Goal: Information Seeking & Learning: Learn about a topic

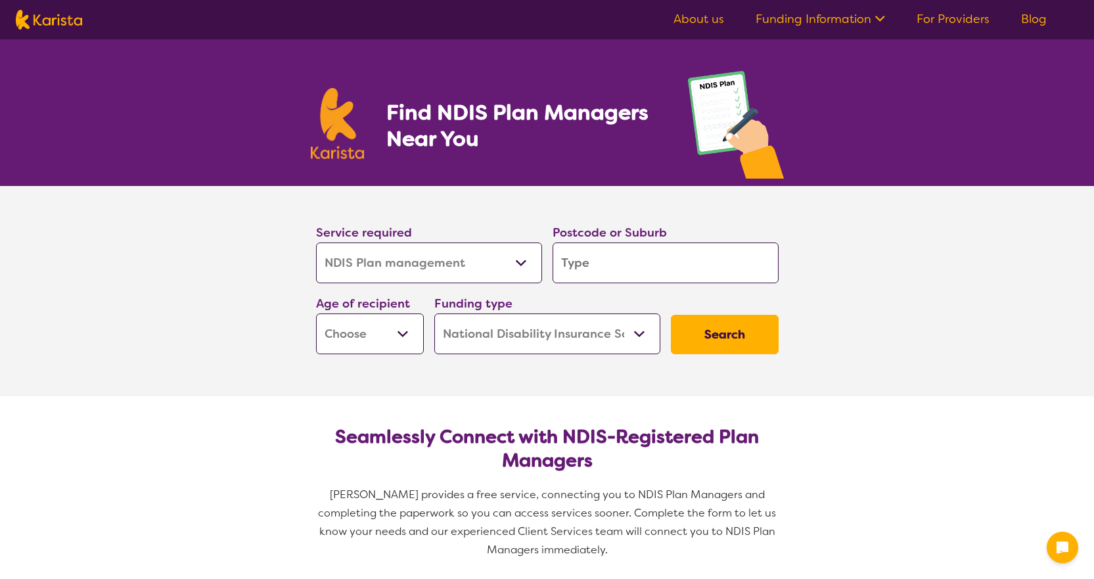
select select "NDIS Plan management"
select select "NDIS"
select select "NDIS Plan management"
select select "NDIS"
click at [528, 262] on select "Allied Health Assistant Assessment ([MEDICAL_DATA] or [MEDICAL_DATA]) Behaviour…" at bounding box center [429, 262] width 226 height 41
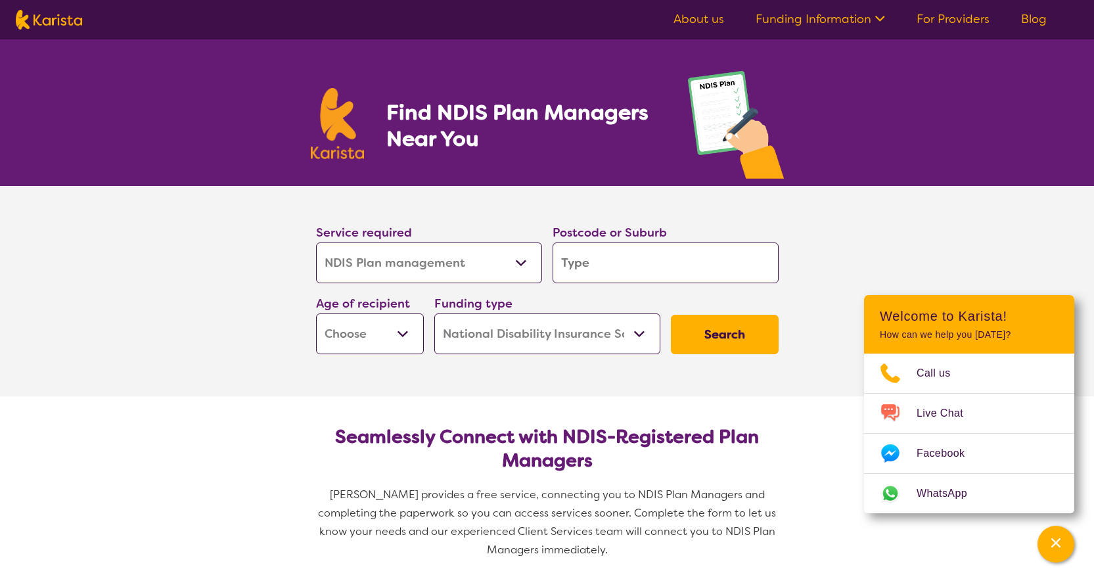
click at [528, 262] on select "Allied Health Assistant Assessment ([MEDICAL_DATA] or [MEDICAL_DATA]) Behaviour…" at bounding box center [429, 262] width 226 height 41
click at [641, 262] on input "search" at bounding box center [666, 262] width 226 height 41
click at [669, 269] on input "search" at bounding box center [666, 262] width 226 height 41
type input "2"
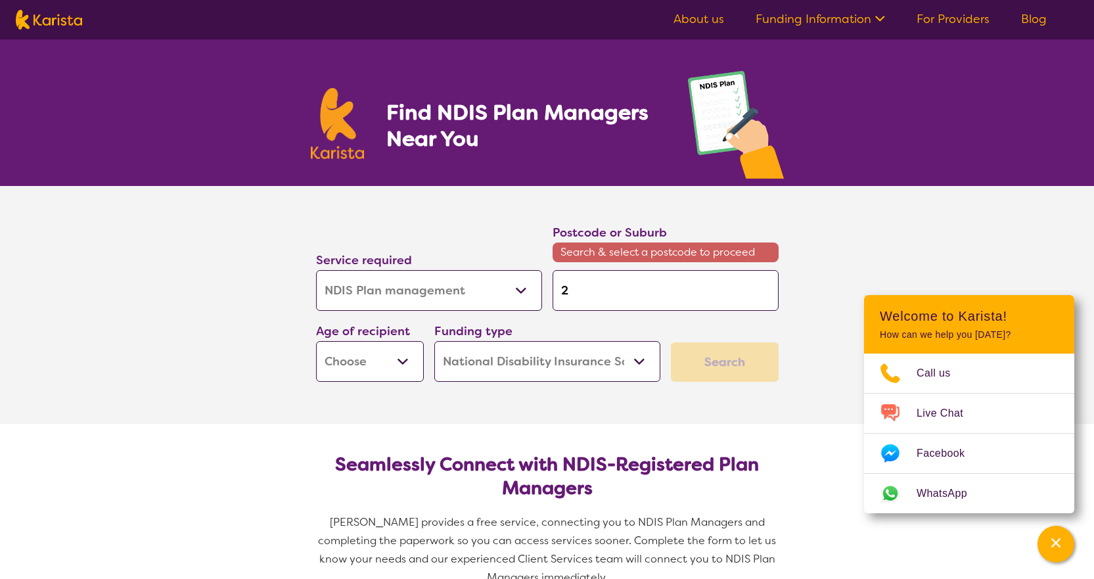
type input "22"
type input "221"
type input "2210"
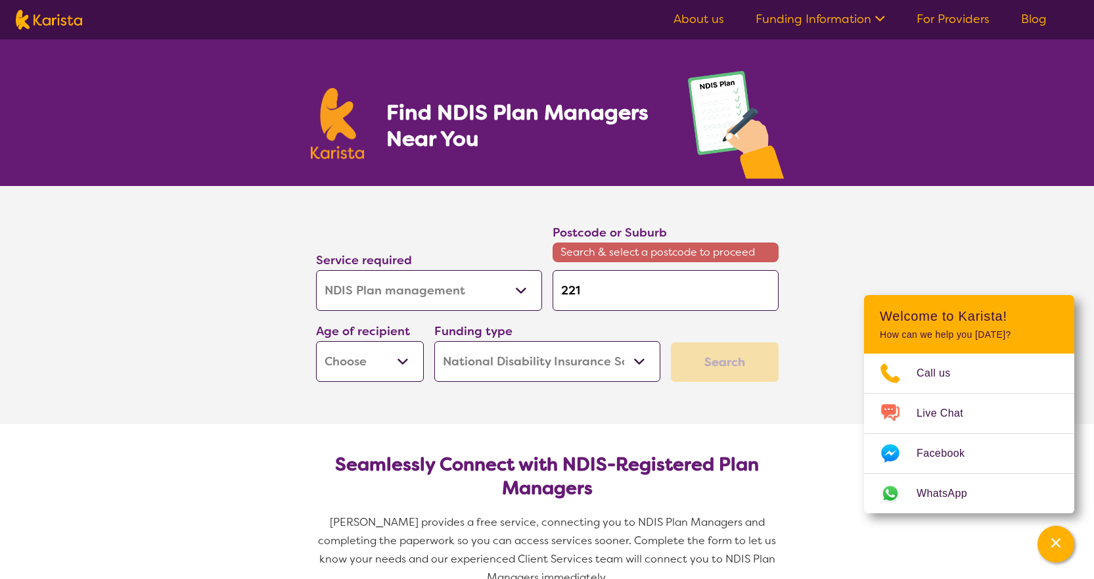
type input "2210"
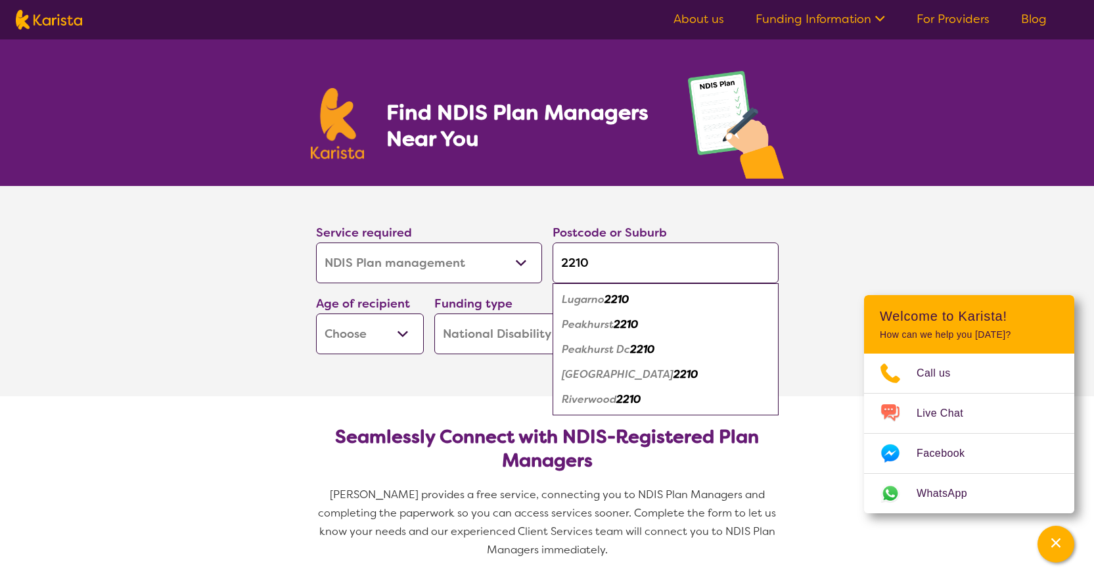
type input "2210"
click at [425, 382] on section "Service required Allied Health Assistant Assessment ([MEDICAL_DATA] or [MEDICAL…" at bounding box center [548, 291] width 526 height 210
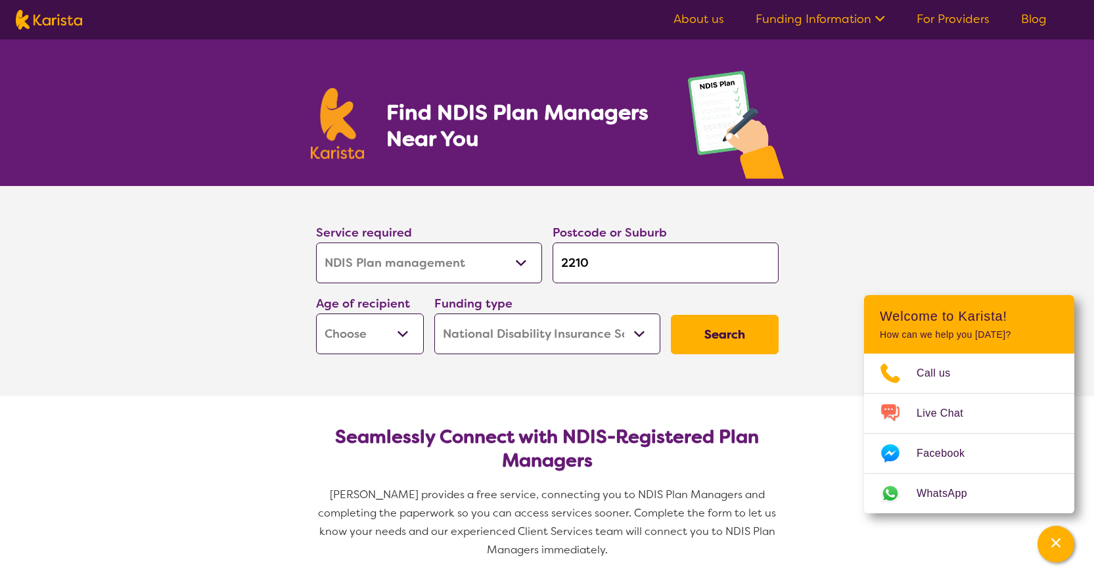
click at [599, 331] on select "Home Care Package (HCP) National Disability Insurance Scheme (NDIS) I don't know" at bounding box center [547, 333] width 226 height 41
click at [722, 335] on button "Search" at bounding box center [725, 334] width 108 height 39
click at [371, 334] on select "Early Childhood - 0 to 9 Child - 10 to 11 Adolescent - 12 to 17 Adult - 18 to 6…" at bounding box center [370, 333] width 108 height 41
select select "AD"
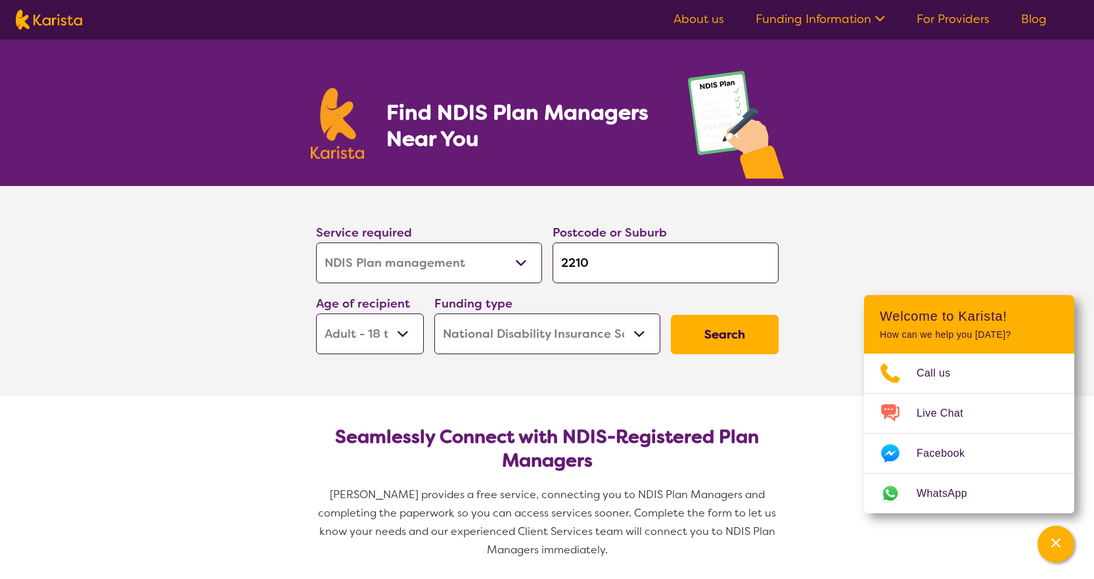
click at [316, 313] on select "Early Childhood - 0 to 9 Child - 10 to 11 Adolescent - 12 to 17 Adult - 18 to 6…" at bounding box center [370, 333] width 108 height 41
select select "AD"
click at [732, 329] on button "Search" at bounding box center [725, 334] width 108 height 39
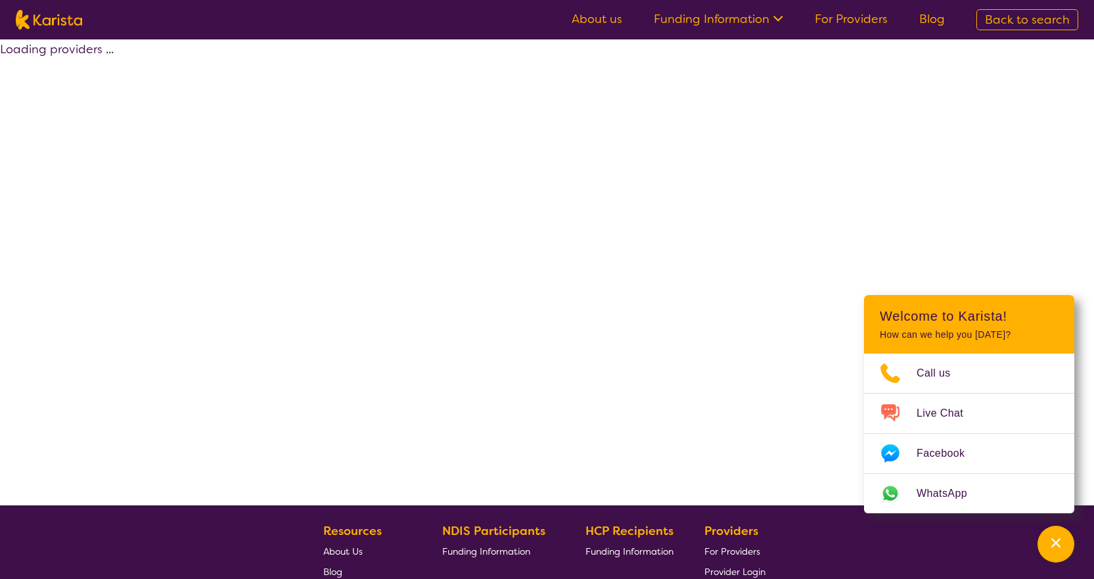
select select "by_score"
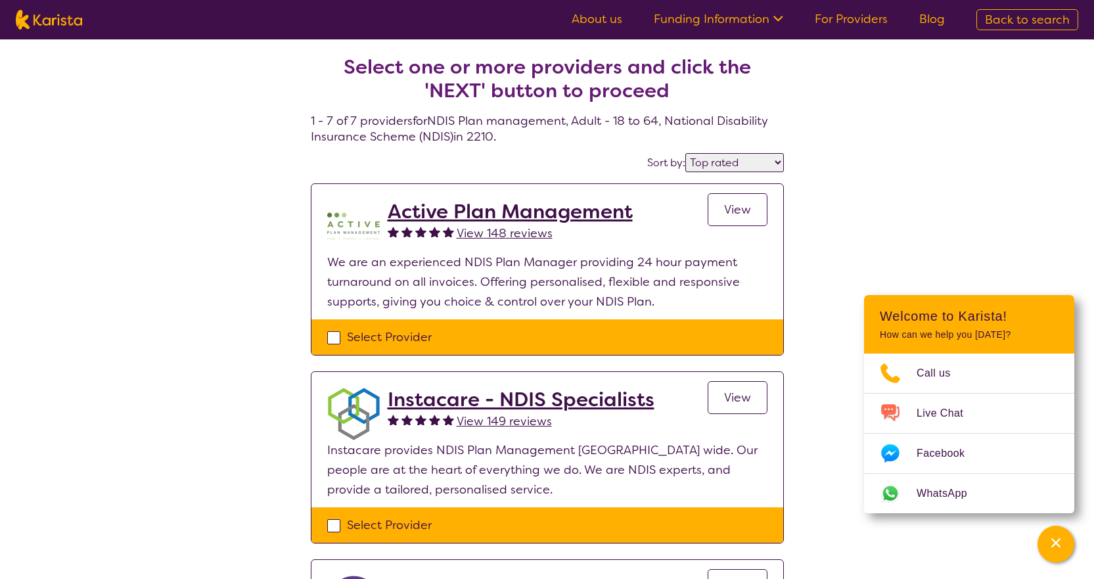
click at [764, 156] on select "Highly reviewed Top rated" at bounding box center [734, 162] width 99 height 19
click at [616, 164] on div "Sort by: Highly reviewed Top rated" at bounding box center [547, 162] width 473 height 20
select select "NDIS Plan management"
select select "AD"
select select "NDIS"
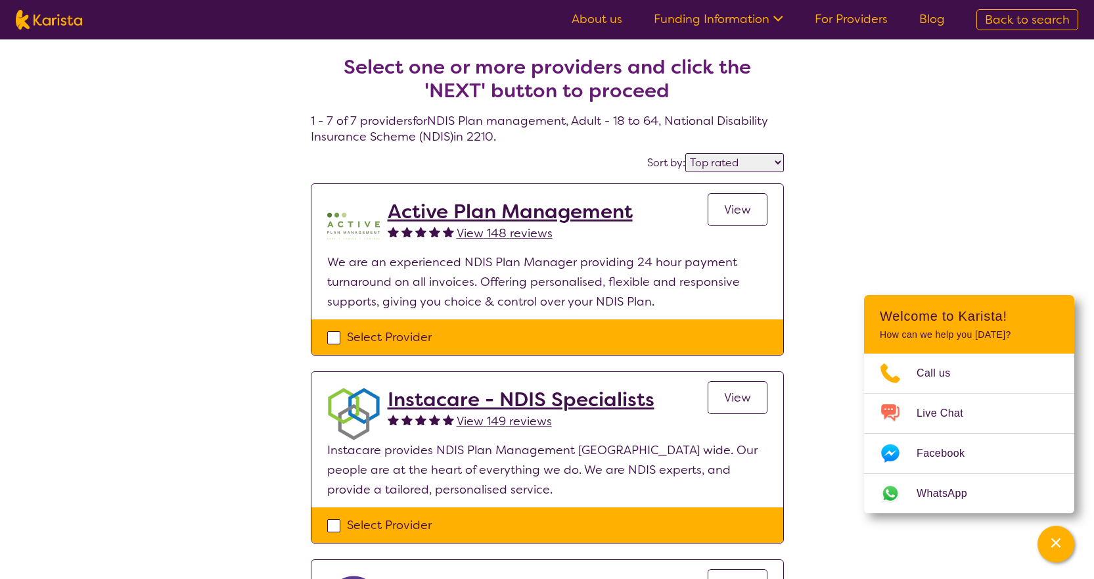
select select "NDIS Plan management"
select select "AD"
select select "NDIS"
